Goal: Information Seeking & Learning: Learn about a topic

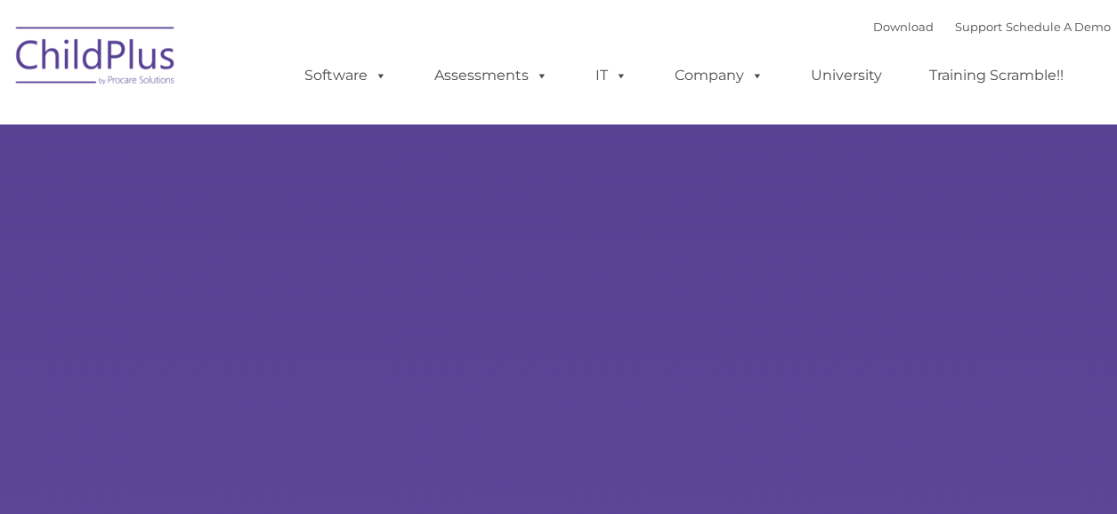
type input ""
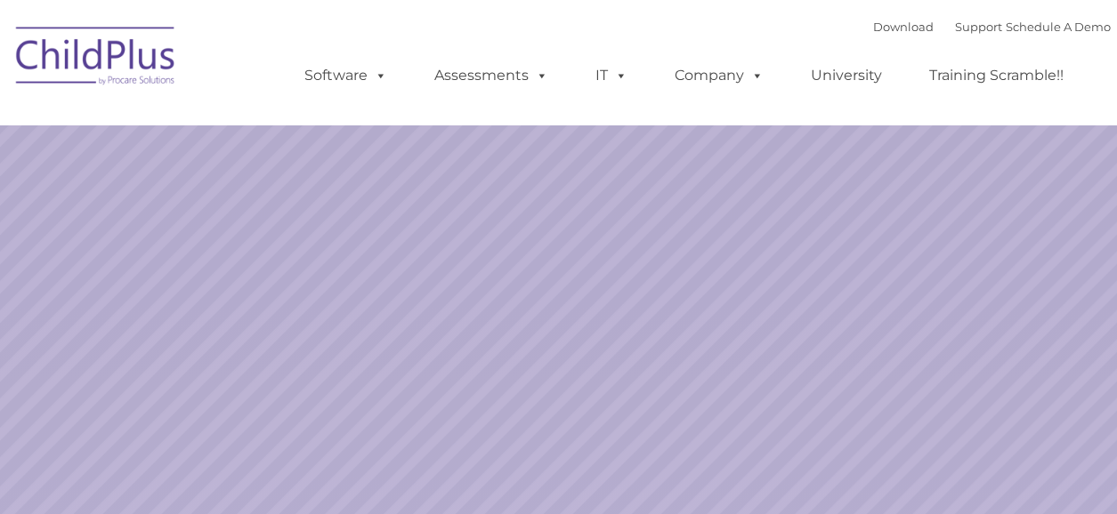
select select "MEDIUM"
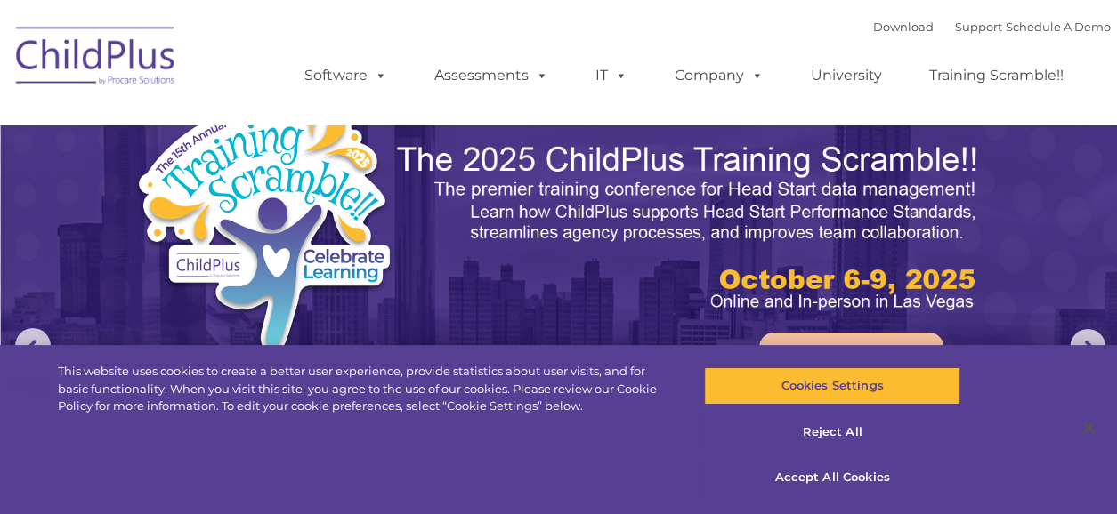
click at [1045, 254] on img at bounding box center [559, 351] width 1117 height 702
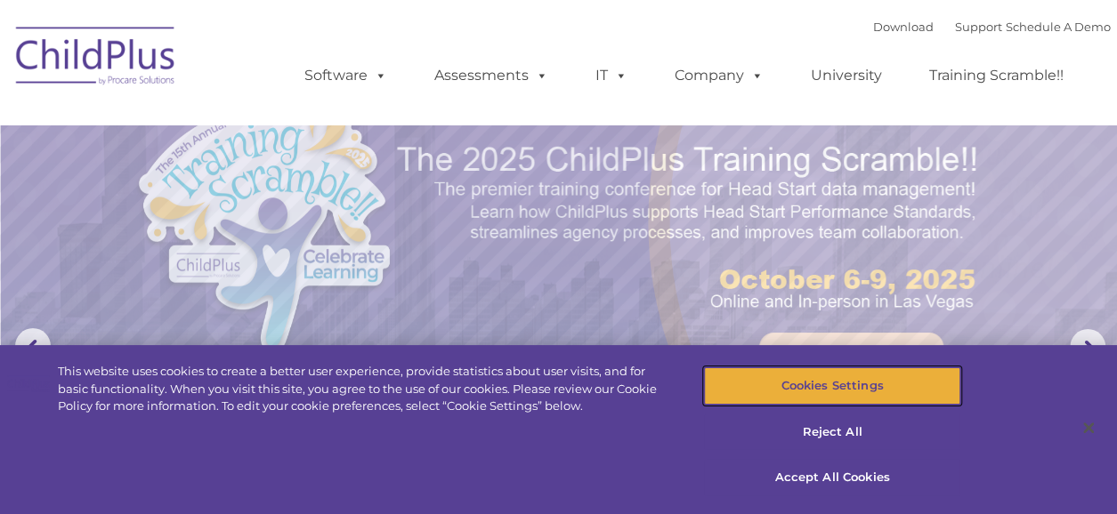
click at [850, 389] on button "Cookies Settings" at bounding box center [832, 386] width 257 height 37
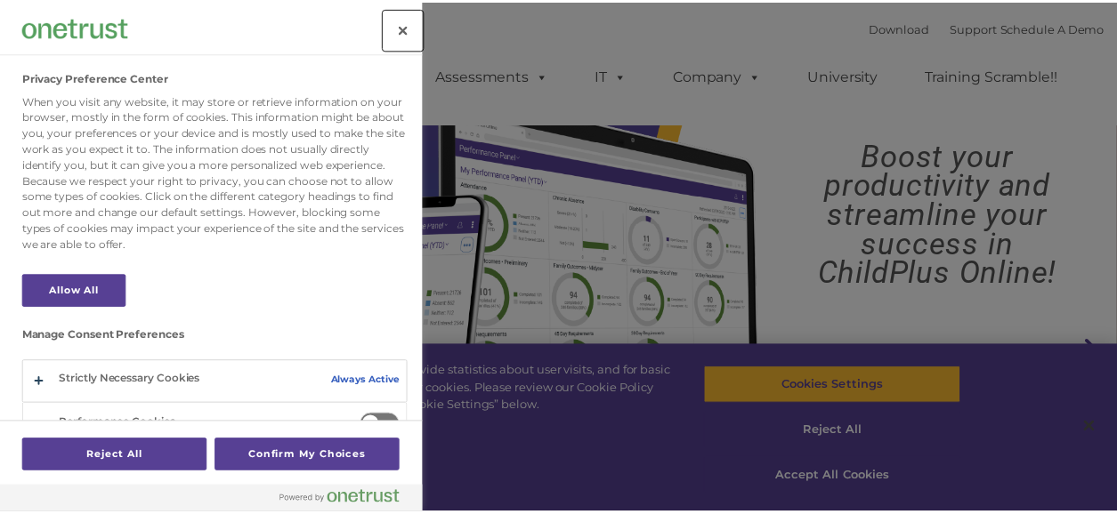
scroll to position [117, 0]
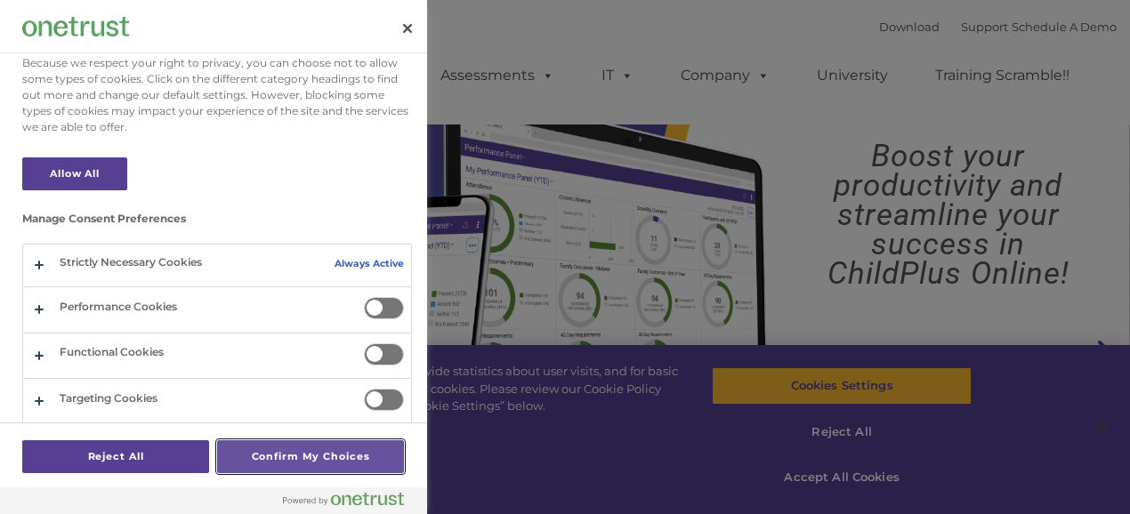
click at [260, 461] on button "Confirm My Choices" at bounding box center [310, 457] width 187 height 33
